Goal: Task Accomplishment & Management: Manage account settings

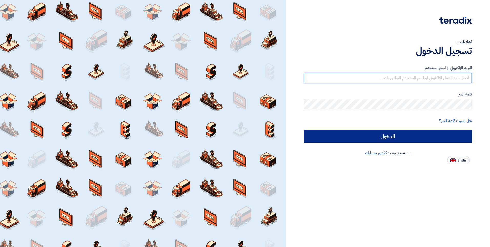
type input "[EMAIL_ADDRESS][DOMAIN_NAME]"
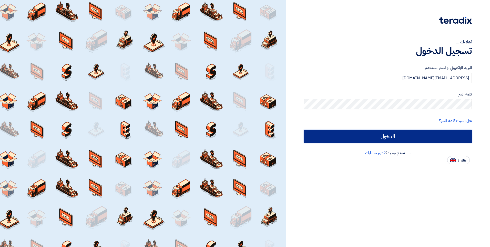
click at [372, 135] on input "الدخول" at bounding box center [388, 136] width 168 height 13
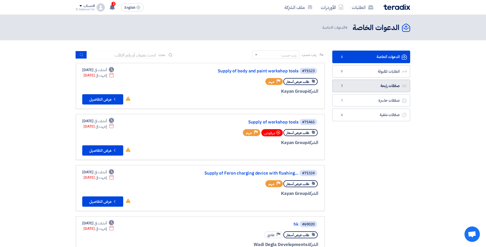
click at [349, 83] on link "صفقات رابحة صفقات رابحة 1" at bounding box center [371, 85] width 78 height 13
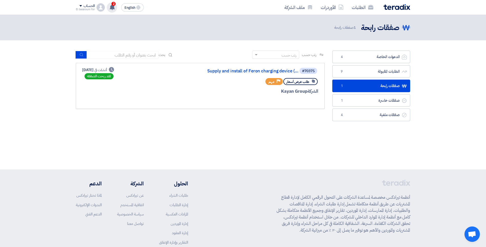
click at [112, 3] on span "2" at bounding box center [113, 4] width 4 height 4
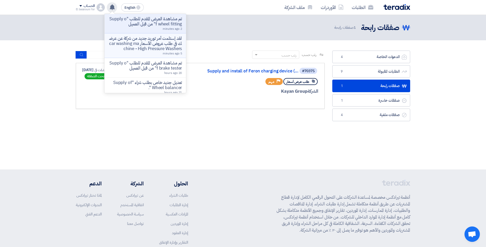
click at [148, 42] on p "لقد إستلمت أمر توريد جديد من شركة عن عرضك في طلب عروض الأسعار car washing machi…" at bounding box center [145, 43] width 73 height 15
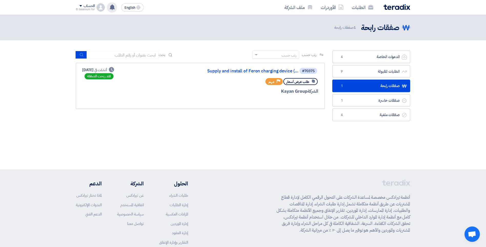
click at [111, 9] on use at bounding box center [112, 7] width 5 height 6
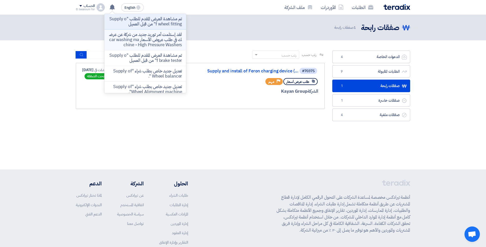
click at [140, 44] on p "لقد إستلمت أمر توريد جديد من شركة عن عرضك في طلب عروض الأسعار car washing machi…" at bounding box center [145, 39] width 73 height 15
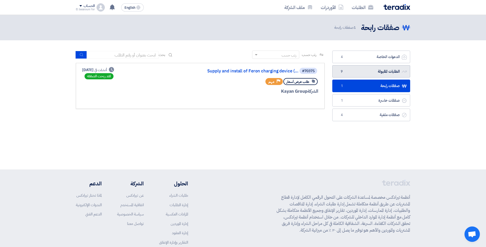
click at [352, 70] on link "الطلبات المقبولة الطلبات المقبولة 9" at bounding box center [371, 71] width 78 height 13
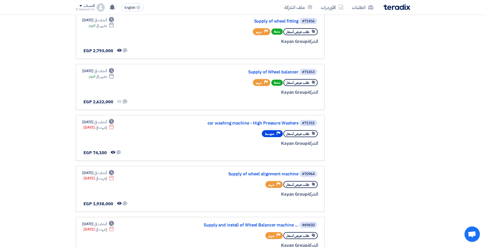
scroll to position [203, 0]
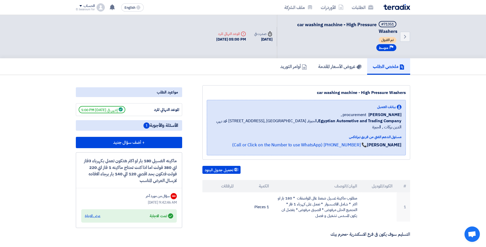
click at [90, 216] on div "عرض الاجابة" at bounding box center [93, 215] width 16 height 5
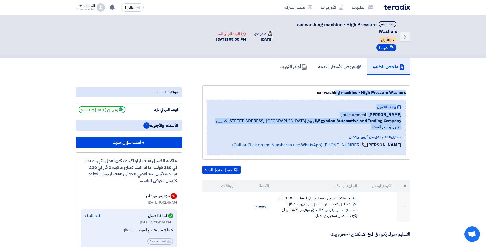
drag, startPoint x: 486, startPoint y: 82, endPoint x: 491, endPoint y: 125, distance: 43.3
drag, startPoint x: 491, startPoint y: 125, endPoint x: 445, endPoint y: 115, distance: 46.4
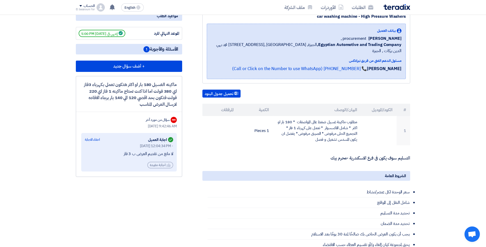
scroll to position [106, 0]
